Goal: Find specific page/section: Find specific page/section

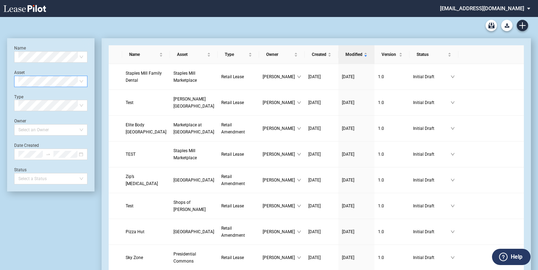
click at [81, 81] on span at bounding box center [50, 81] width 65 height 11
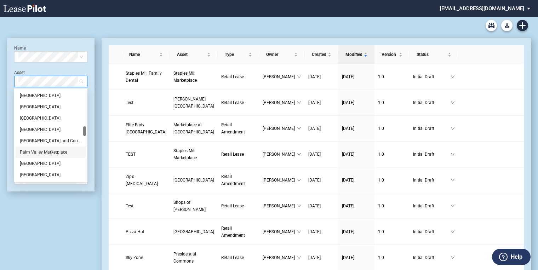
scroll to position [311, 0]
click at [47, 103] on div "Marketplace at [GEOGRAPHIC_DATA]" at bounding box center [51, 101] width 62 height 7
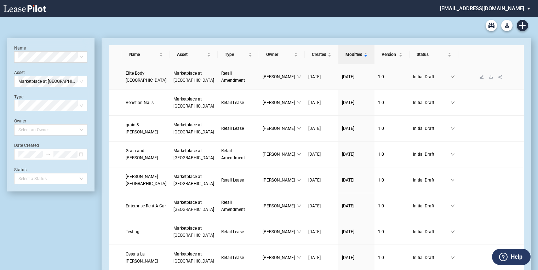
click at [221, 80] on span "Retail Amendment" at bounding box center [233, 77] width 24 height 12
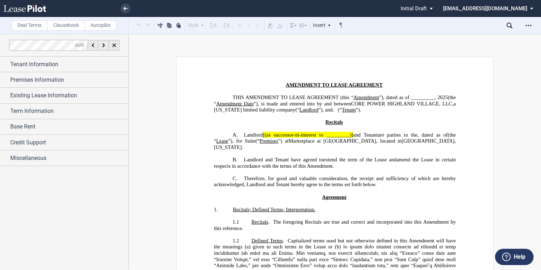
click at [28, 8] on use at bounding box center [25, 8] width 42 height 7
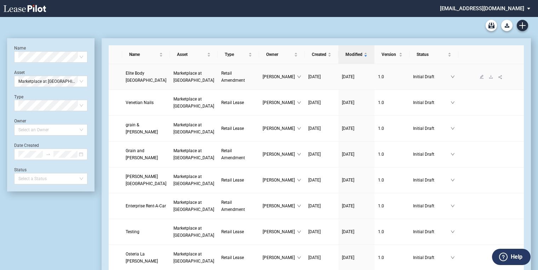
click at [221, 80] on span "Retail Amendment" at bounding box center [233, 77] width 24 height 12
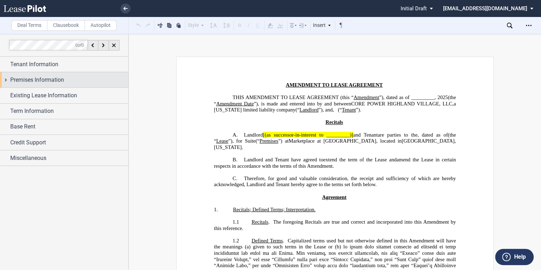
click at [28, 80] on span "Premises Information" at bounding box center [37, 80] width 54 height 8
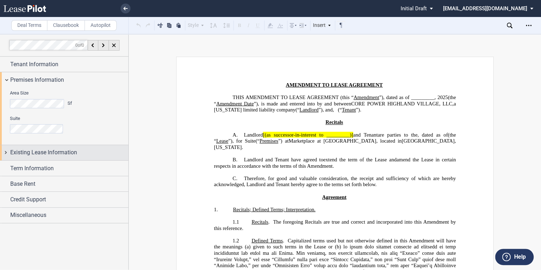
click at [35, 155] on span "Existing Lease Information" at bounding box center [43, 152] width 67 height 8
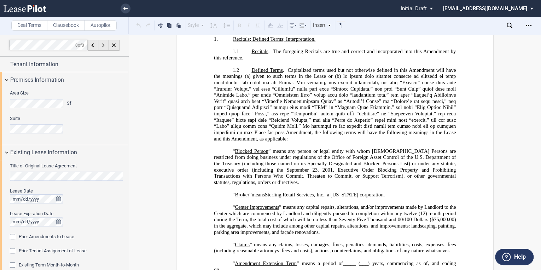
scroll to position [113, 0]
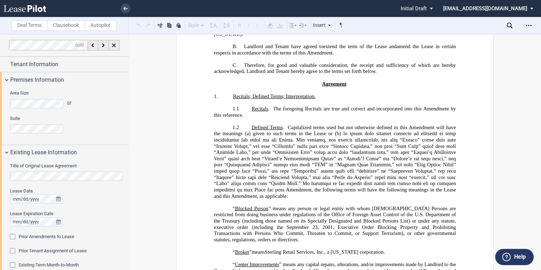
click at [35, 7] on use at bounding box center [25, 8] width 42 height 7
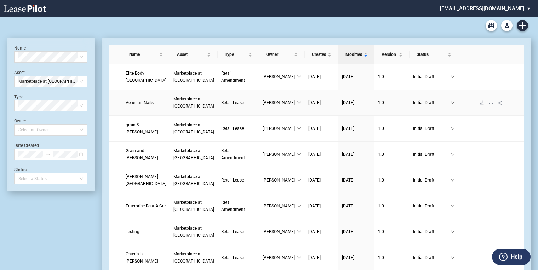
click at [140, 105] on span "Venetian Nails" at bounding box center [140, 102] width 28 height 5
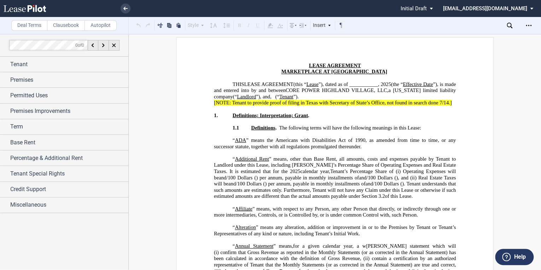
scroll to position [28, 0]
